Goal: Task Accomplishment & Management: Manage account settings

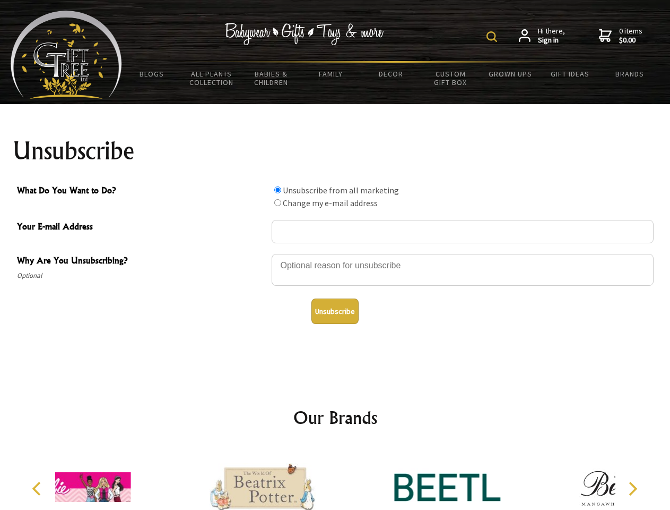
click at [494, 37] on img at bounding box center [492, 36] width 11 height 11
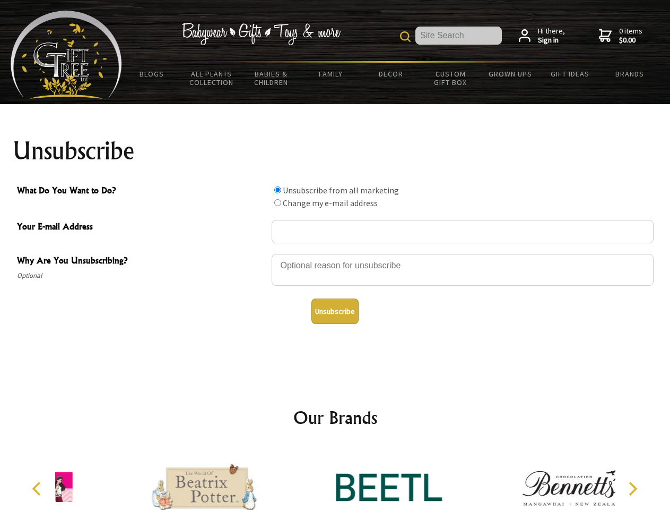
click at [335, 253] on div at bounding box center [463, 271] width 382 height 37
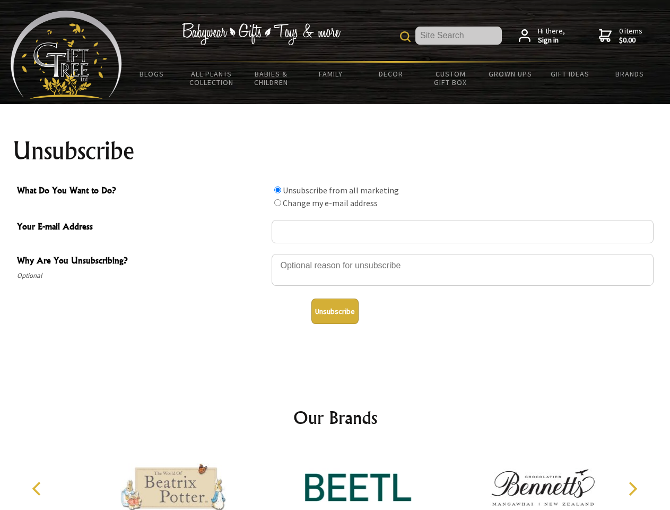
click at [278, 189] on input "What Do You Want to Do?" at bounding box center [277, 189] width 7 height 7
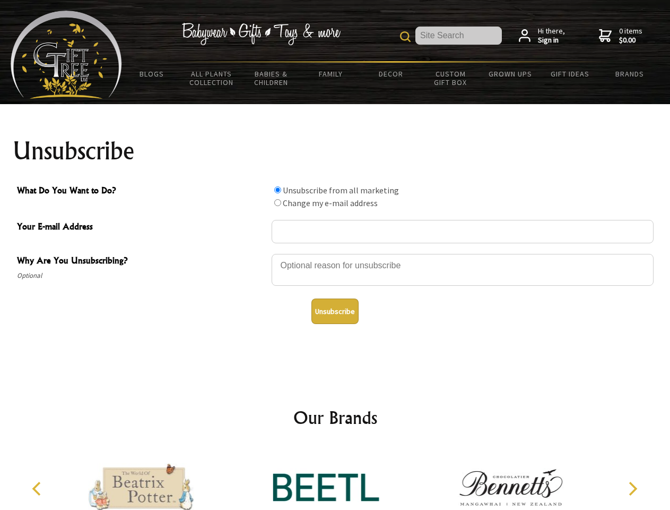
click at [278, 202] on input "What Do You Want to Do?" at bounding box center [277, 202] width 7 height 7
radio input "true"
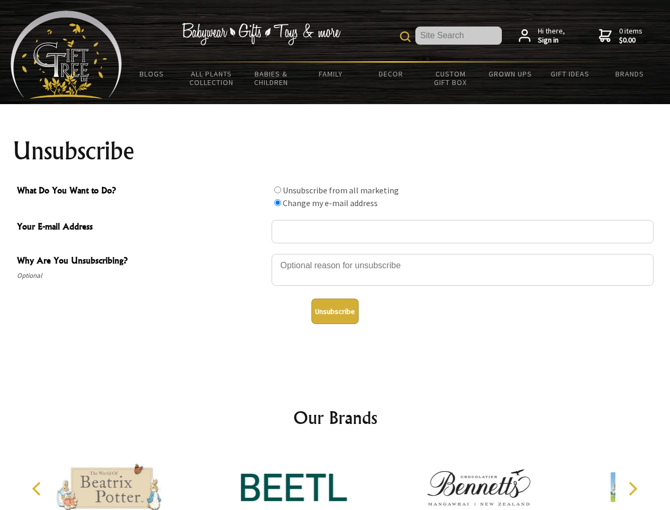
click at [335, 311] on button "Unsubscribe" at bounding box center [335, 310] width 47 height 25
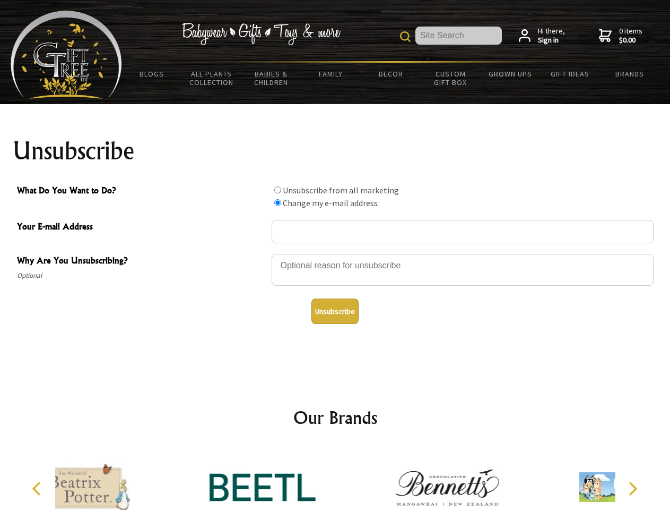
click at [355, 478] on div at bounding box center [447, 488] width 185 height 83
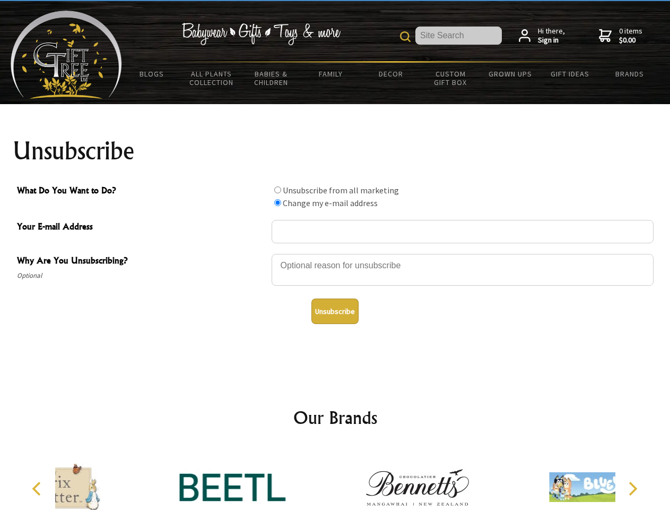
click at [38, 488] on icon "Previous" at bounding box center [38, 488] width 14 height 14
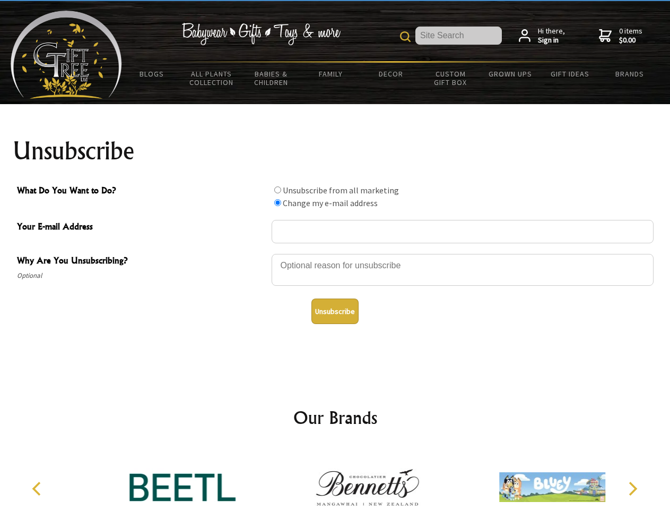
click at [633, 488] on icon "Next" at bounding box center [632, 488] width 14 height 14
